Goal: Transaction & Acquisition: Purchase product/service

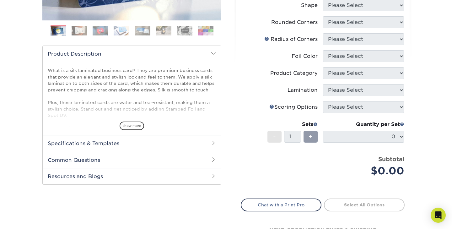
scroll to position [168, 0]
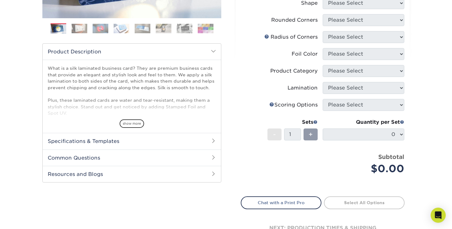
click at [116, 143] on h2 "Specifications & Templates" at bounding box center [132, 141] width 178 height 16
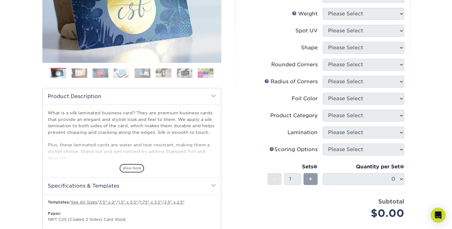
scroll to position [122, 0]
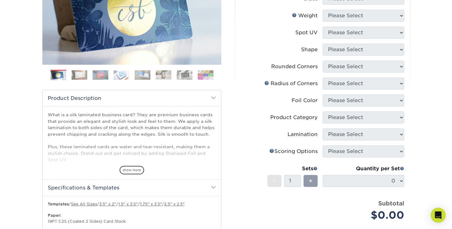
click at [222, 52] on div "Products Business Cards Silk Laminated Business Cards Previous" at bounding box center [132, 149] width 189 height 436
click at [229, 52] on div "Select your options: Sizes Help Sizes Please Select 1.5" x 3.5" - Mini -" at bounding box center [320, 152] width 189 height 443
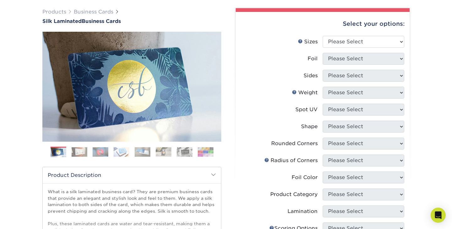
scroll to position [46, 0]
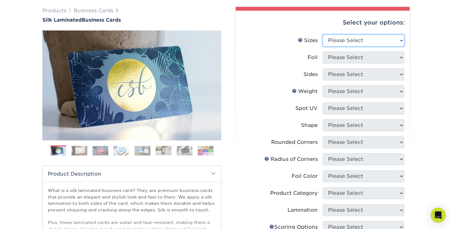
select select "2.00x3.50"
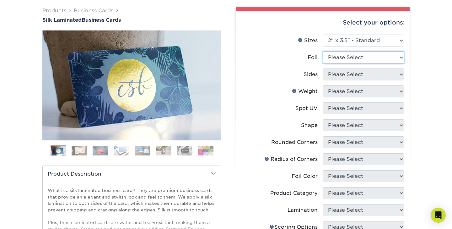
select select "0"
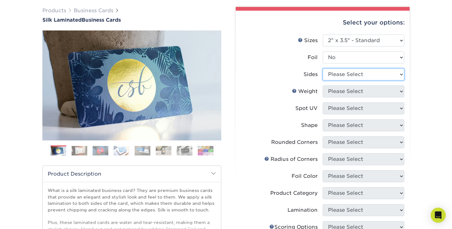
select select "32d3c223-f82c-492b-b915-ba065a00862f"
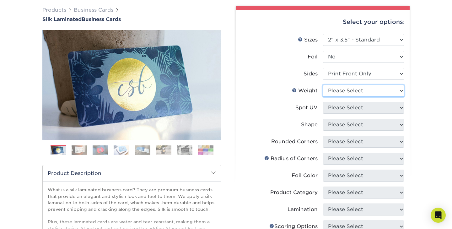
select select "16PT"
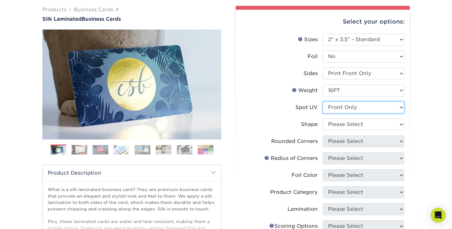
select select "3"
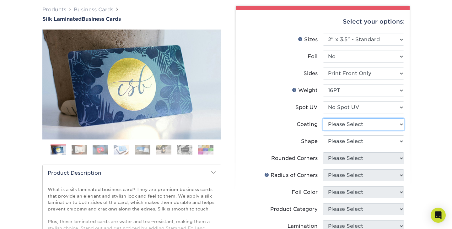
select select "3e7618de-abca-4bda-9f97-8b9129e913d8"
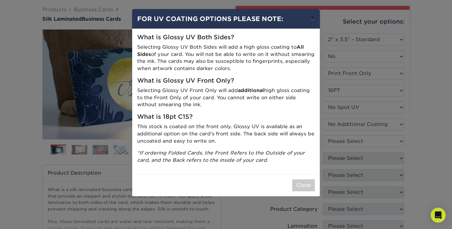
click at [313, 16] on button "×" at bounding box center [313, 18] width 14 height 18
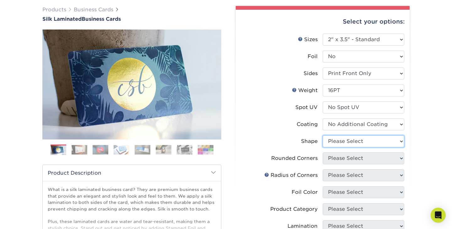
select select "standard"
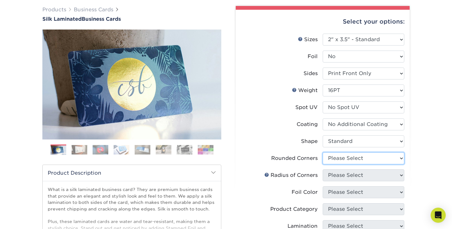
select select "0"
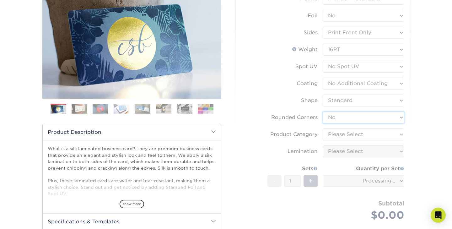
scroll to position [89, 0]
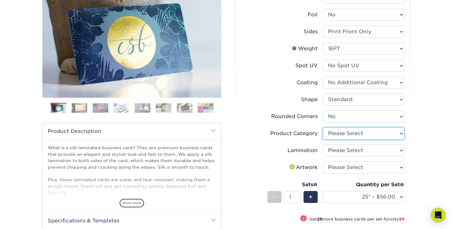
select select "3b5148f1-0588-4f88-a218-97bcfdce65c1"
select select "ccacb42f-45f7-42d3-bbd3-7c8421cf37f0"
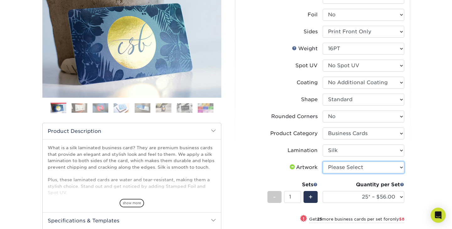
select select "upload"
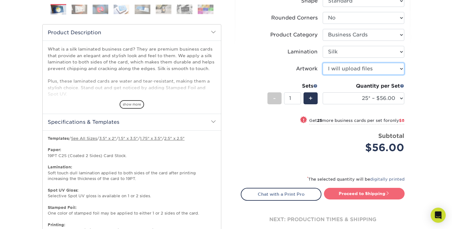
scroll to position [189, 0]
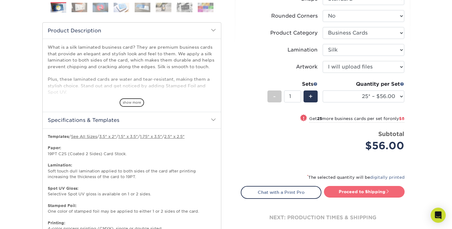
click at [344, 194] on link "Proceed to Shipping" at bounding box center [364, 191] width 81 height 11
type input "Set 1"
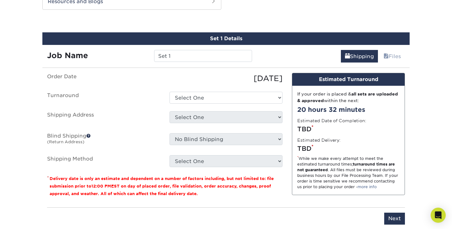
scroll to position [480, 0]
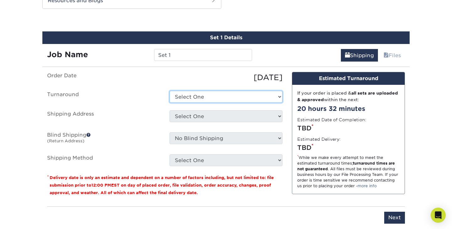
select select "0aafe220-c009-4d56-a8b3-03b1e594e3a5"
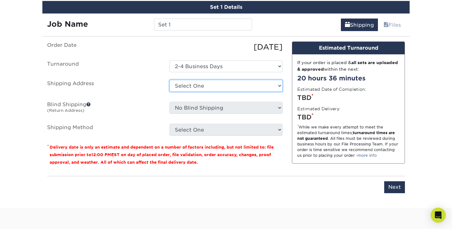
scroll to position [510, 0]
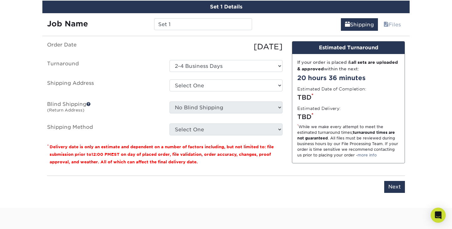
click at [162, 87] on label "Shipping Address" at bounding box center [103, 87] width 123 height 14
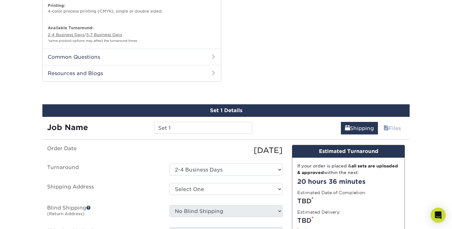
scroll to position [408, 0]
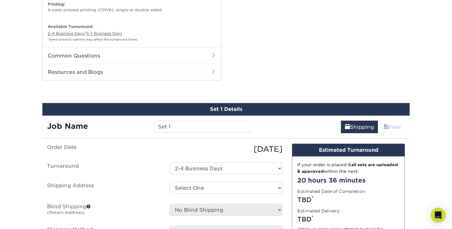
click at [390, 123] on link "Files" at bounding box center [392, 127] width 25 height 13
click at [366, 126] on link "Shipping" at bounding box center [359, 127] width 37 height 13
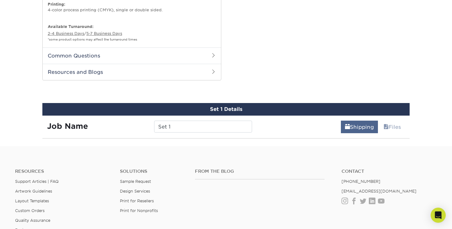
drag, startPoint x: 363, startPoint y: 121, endPoint x: 370, endPoint y: 122, distance: 7.6
click at [363, 121] on link "Shipping" at bounding box center [359, 127] width 37 height 13
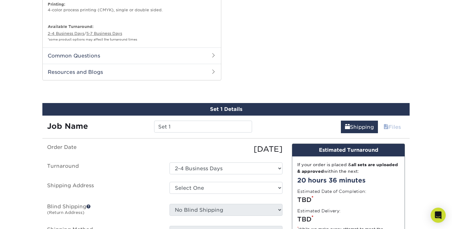
click at [387, 124] on span at bounding box center [386, 127] width 5 height 6
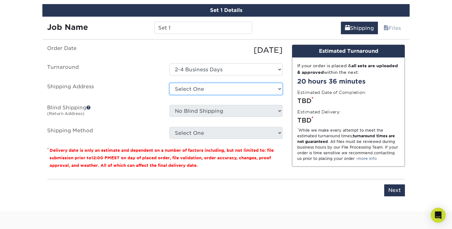
scroll to position [507, 0]
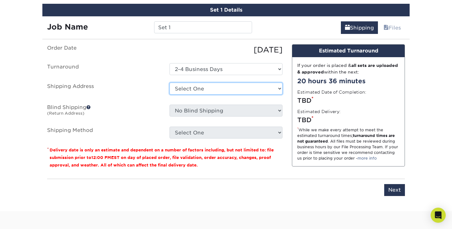
select select "newaddress"
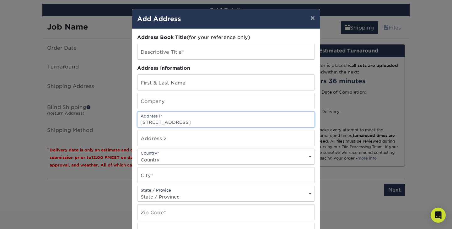
type input "3980 Chicago Dr."
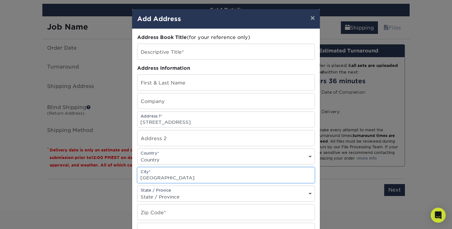
type input "Grandville"
select select "MI"
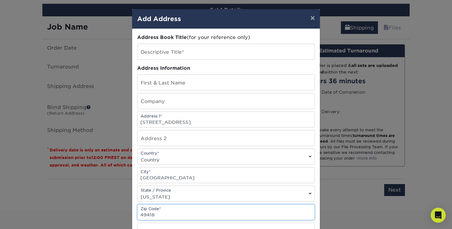
type input "49418"
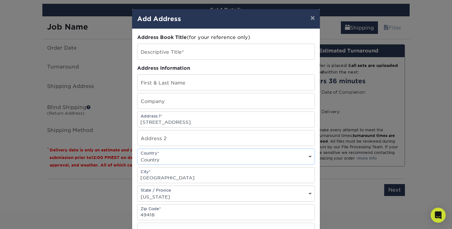
select select "US"
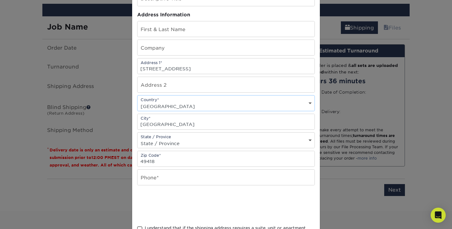
scroll to position [59, 0]
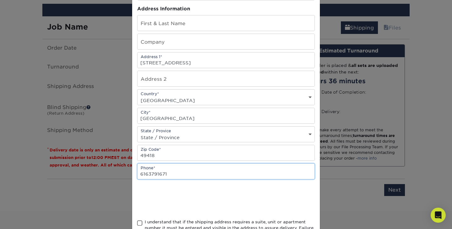
type input "6163791671"
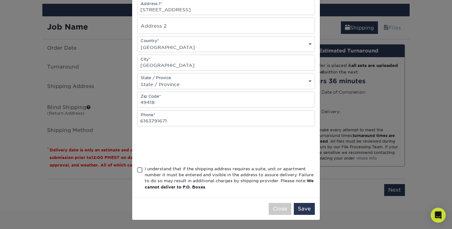
scroll to position [114, 0]
click at [213, 169] on div "I understand that if the shipping address requires a suite, unit or apartment n…" at bounding box center [230, 178] width 170 height 25
click at [0, 0] on input "I understand that if the shipping address requires a suite, unit or apartment n…" at bounding box center [0, 0] width 0 height 0
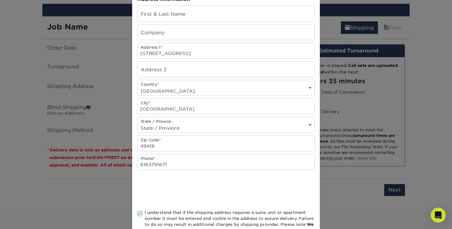
scroll to position [25, 0]
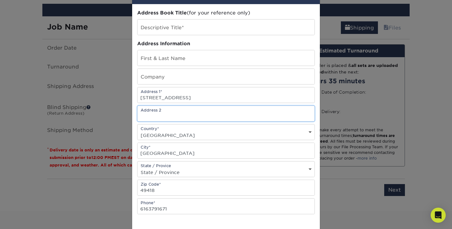
drag, startPoint x: 192, startPoint y: 114, endPoint x: 196, endPoint y: 114, distance: 4.1
click at [193, 114] on input "text" at bounding box center [226, 113] width 177 height 15
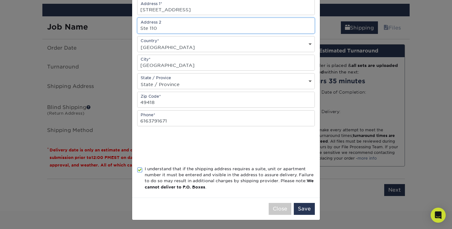
scroll to position [114, 0]
type input "Ste 110"
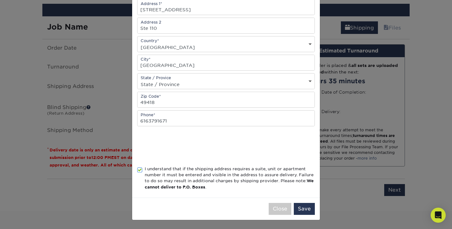
drag, startPoint x: 306, startPoint y: 208, endPoint x: 305, endPoint y: 200, distance: 8.5
click at [306, 208] on button "Save" at bounding box center [304, 209] width 21 height 12
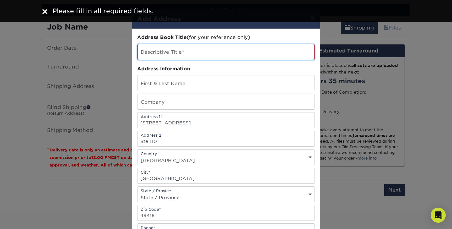
scroll to position [0, 0]
click at [196, 50] on input "text" at bounding box center [226, 52] width 177 height 16
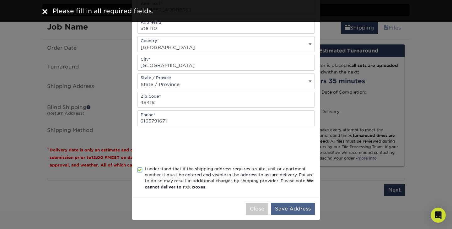
type input "NB"
click at [289, 211] on button "Save Address" at bounding box center [293, 209] width 44 height 12
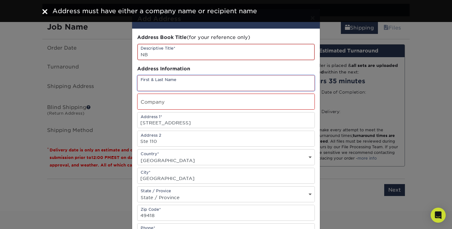
click at [214, 83] on input "text" at bounding box center [226, 82] width 177 height 15
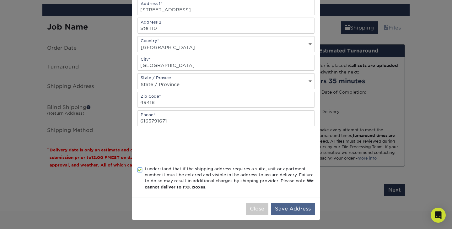
type input "Tara Beyer"
click at [293, 207] on button "Save Address" at bounding box center [293, 209] width 44 height 12
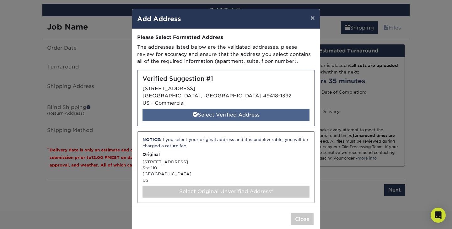
click at [226, 112] on div "Select Verified Address" at bounding box center [226, 115] width 167 height 12
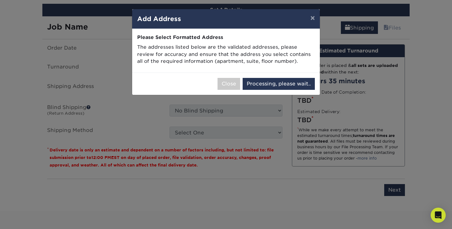
select select "285346"
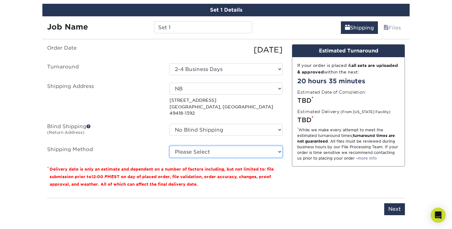
select select "03"
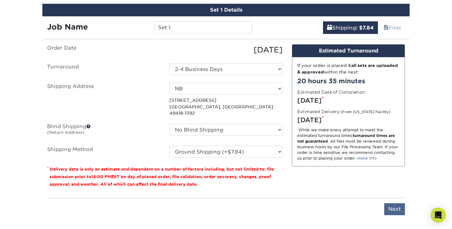
click at [395, 203] on input "Next" at bounding box center [395, 209] width 21 height 12
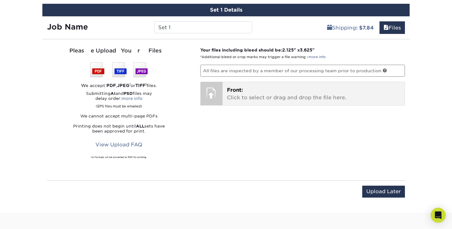
click at [268, 90] on p "Front: Click to select or drag and drop the file here." at bounding box center [314, 93] width 174 height 15
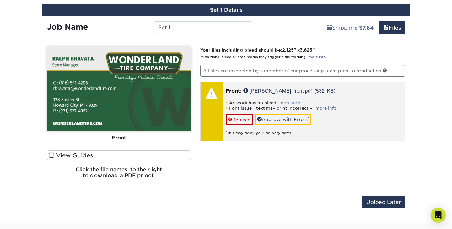
click at [286, 101] on link "more info" at bounding box center [290, 103] width 21 height 5
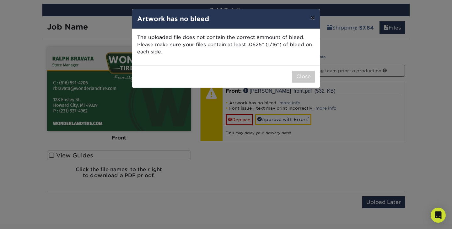
click at [310, 19] on button "×" at bounding box center [313, 18] width 14 height 18
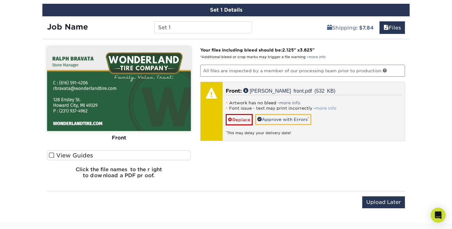
click at [329, 106] on link "more info" at bounding box center [326, 108] width 21 height 5
click at [289, 125] on div "* This may delay your delivery date!" at bounding box center [314, 130] width 176 height 10
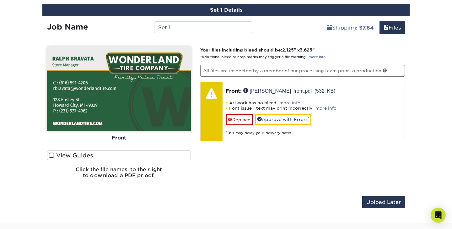
click at [241, 31] on div "Set 1 Details Job Name Set 1 Shipping : $7.84 Files You've choosen mailing serv…" at bounding box center [226, 110] width 368 height 212
click at [211, 24] on input "Set 1" at bounding box center [203, 27] width 98 height 12
click at [397, 23] on link "Files" at bounding box center [392, 27] width 25 height 13
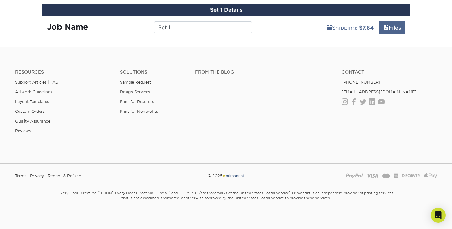
scroll to position [506, 0]
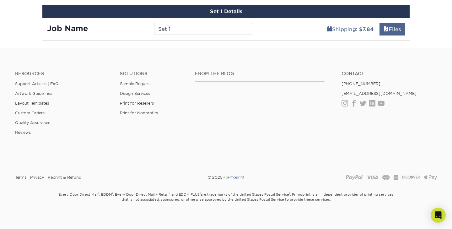
click at [394, 24] on link "Files" at bounding box center [392, 29] width 25 height 13
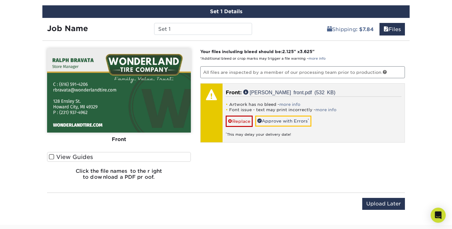
click at [246, 93] on p "Front: Ralph Bravata front.pdf (532 KB)" at bounding box center [314, 93] width 176 height 8
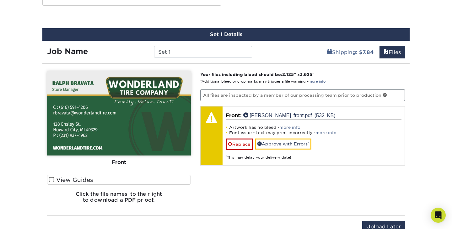
scroll to position [483, 0]
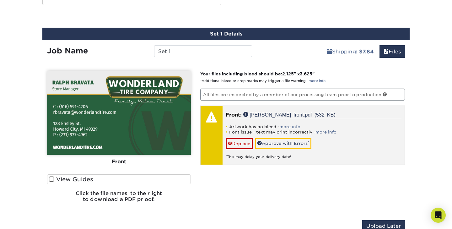
click at [256, 119] on div "Artwork has no bleed - more info Font issue - text may print incorrectly - more…" at bounding box center [314, 139] width 176 height 41
click at [245, 112] on link "Ralph Bravata front.pdf (532 KB)" at bounding box center [290, 114] width 92 height 5
click at [366, 119] on div "Artwork has no bleed - more info Font issue - text may print incorrectly - more…" at bounding box center [314, 139] width 176 height 41
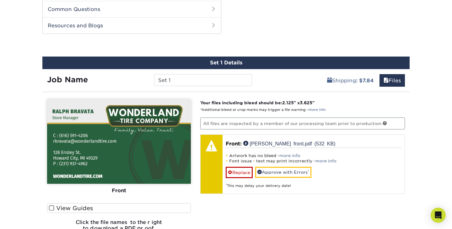
scroll to position [471, 0]
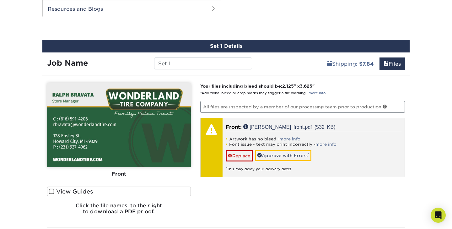
click at [329, 123] on p "Front: Ralph Bravata front.pdf (532 KB)" at bounding box center [314, 127] width 176 height 8
click at [239, 153] on link "Replace" at bounding box center [239, 155] width 27 height 11
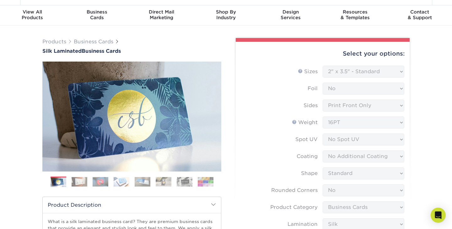
click at [346, 106] on form "Sizes Help Sizes Please Select 1.5" x 3.5" - Mini 1.75" x 3.5" - Mini 2" x 2" -…" at bounding box center [323, 203] width 164 height 275
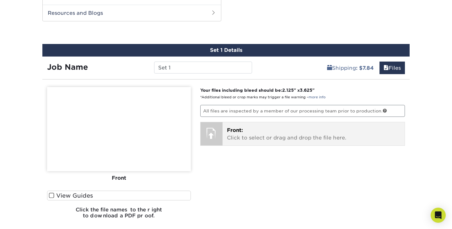
scroll to position [466, 0]
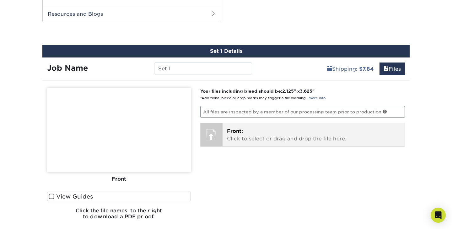
click at [276, 128] on p "Front: Click to select or drag and drop the file here." at bounding box center [314, 135] width 174 height 15
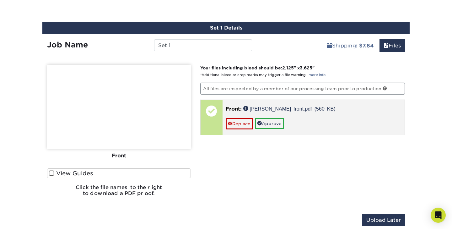
scroll to position [507, 0]
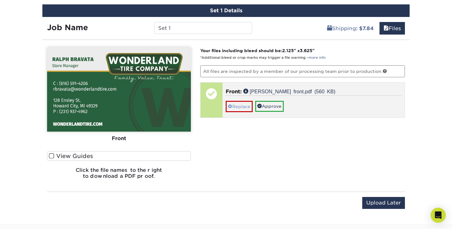
click at [241, 101] on link "Replace" at bounding box center [239, 106] width 27 height 11
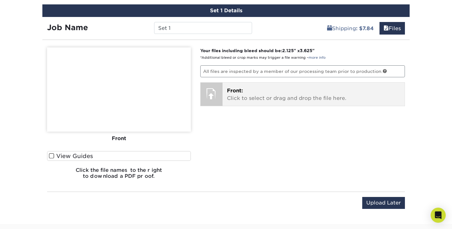
click at [269, 101] on div "Front: Click to select or drag and drop the file here. Choose file Ralph Bravat…" at bounding box center [314, 94] width 183 height 23
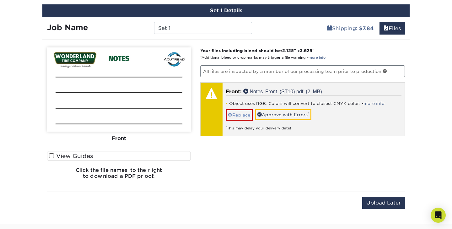
click at [243, 110] on link "Replace" at bounding box center [239, 114] width 27 height 11
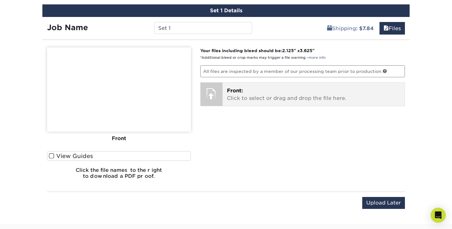
click at [261, 92] on p "Front: Click to select or drag and drop the file here." at bounding box center [314, 94] width 174 height 15
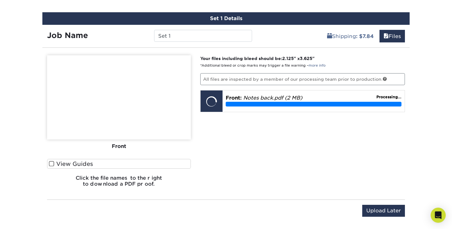
scroll to position [499, 0]
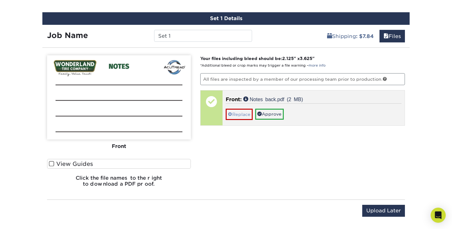
click at [243, 109] on link "Replace" at bounding box center [239, 114] width 27 height 11
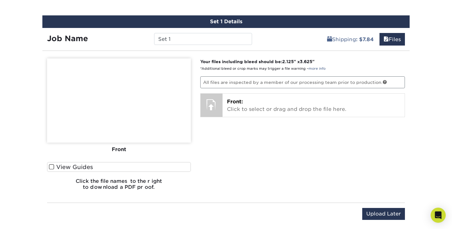
scroll to position [495, 0]
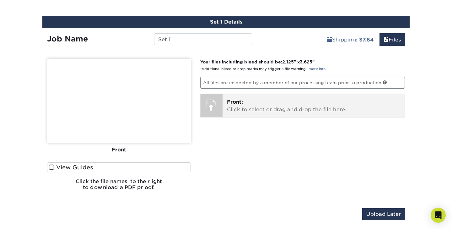
click at [281, 108] on p "Front: Click to select or drag and drop the file here." at bounding box center [314, 105] width 174 height 15
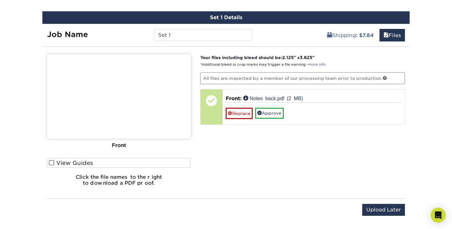
scroll to position [500, 0]
